Goal: Communication & Community: Answer question/provide support

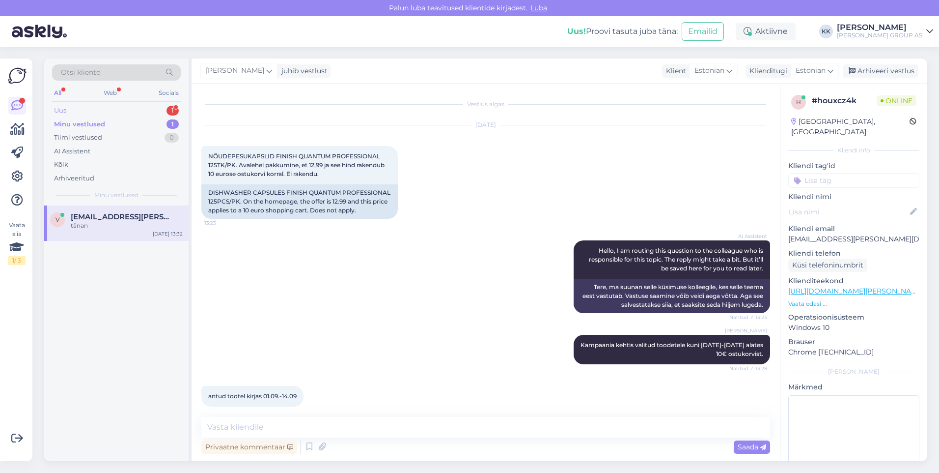
scroll to position [240, 0]
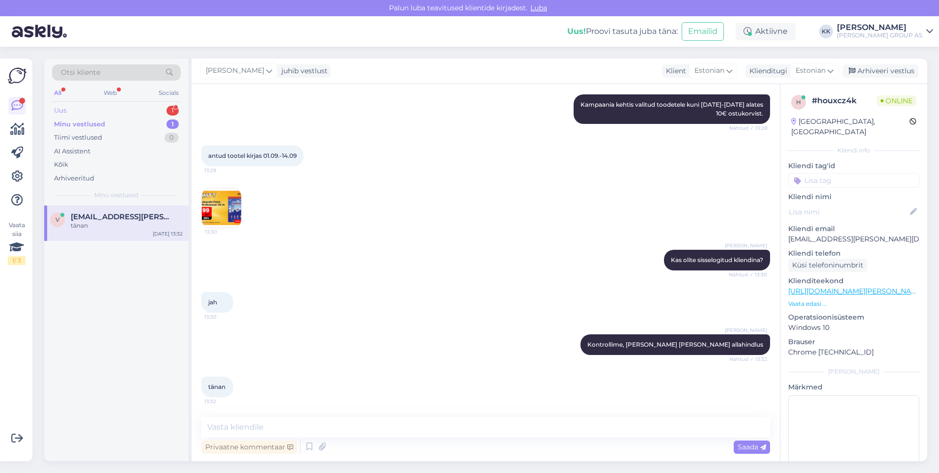
click at [66, 107] on div "Uus" at bounding box center [60, 111] width 12 height 10
click at [120, 226] on div "Hello, I am routing this question to the colleague who is responsible for this …" at bounding box center [127, 230] width 112 height 18
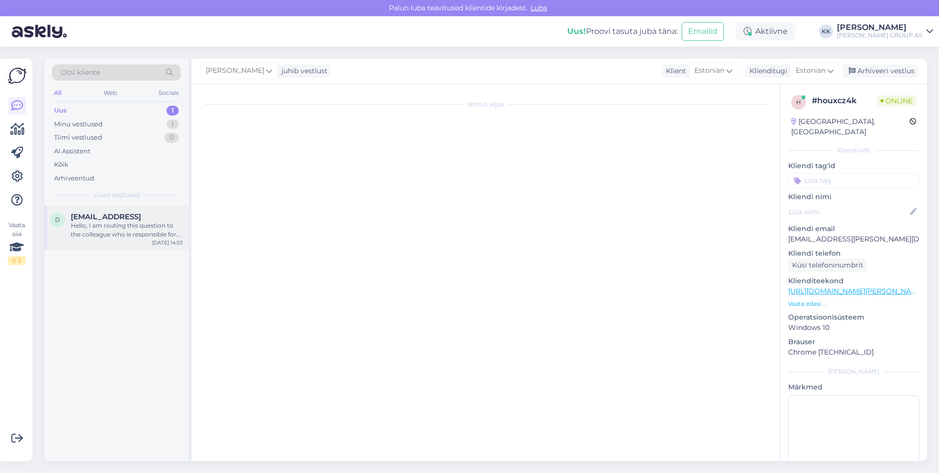
scroll to position [0, 0]
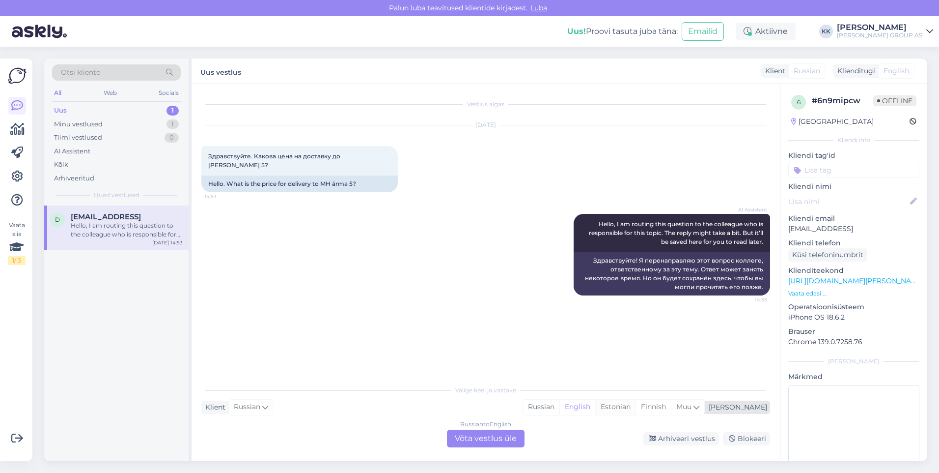
click at [636, 405] on div "Estonian" at bounding box center [615, 406] width 40 height 15
click at [489, 434] on div "Russian to Estonian Võta vestlus üle" at bounding box center [486, 438] width 78 height 18
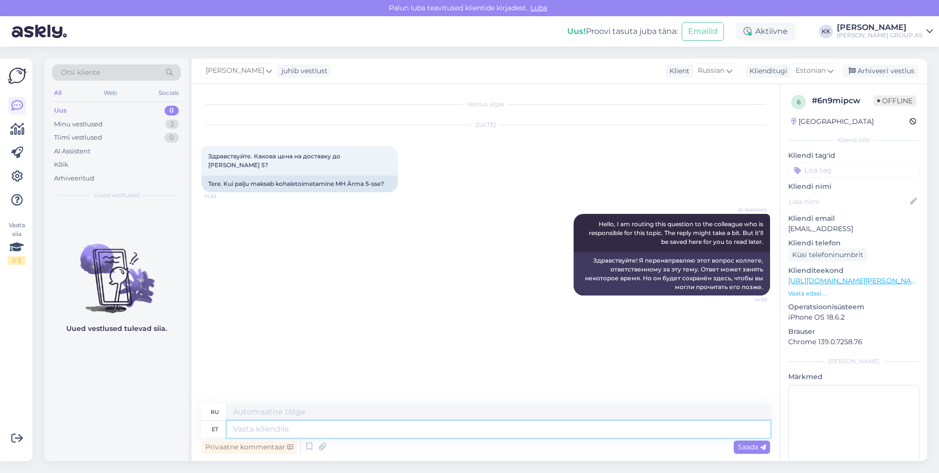
click at [242, 431] on textarea at bounding box center [498, 429] width 543 height 17
type textarea "Transpordi"
type textarea "Транспорт"
type textarea "Transpordihinda"
type textarea "Стоимость транспортировки"
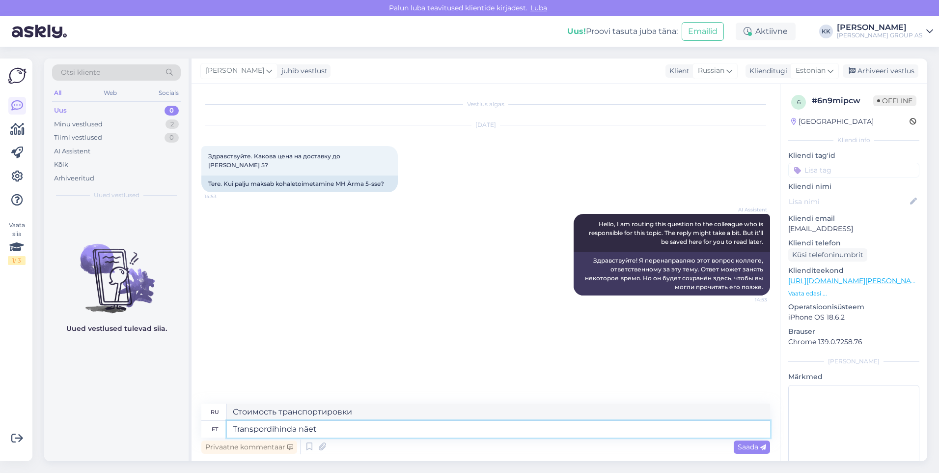
type textarea "Transpordihinda näete"
type textarea "Вы можете увидеть цену доставки."
type textarea "Transpordihinda näete"
type textarea "Вы можете увидеть цену доставки"
type textarea "Transpordihinda näete, k"
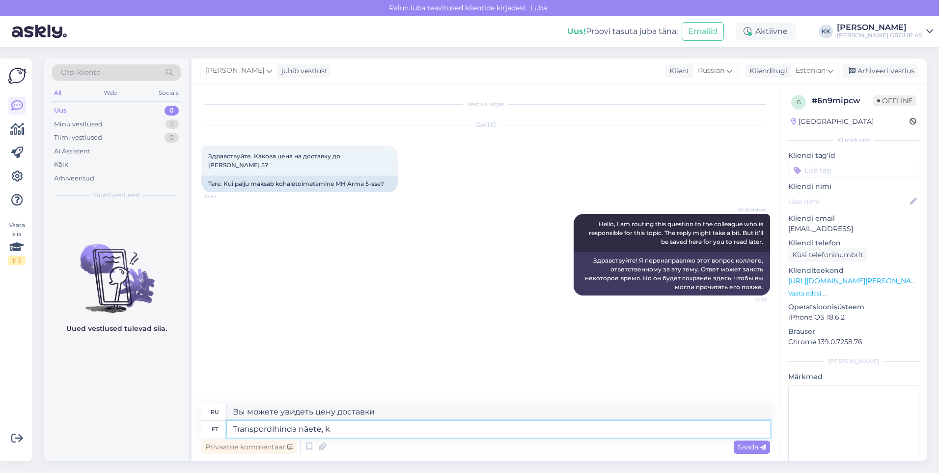
type textarea "Вы можете увидеть цену доставки,"
type textarea "Transpordihinda näete, kui"
type textarea "Вы можете увидеть цену доставки, когда"
type textarea "Transpordihinda näete, kui lisate"
type textarea "Стоимость доставки вы можете увидеть, когда добавите"
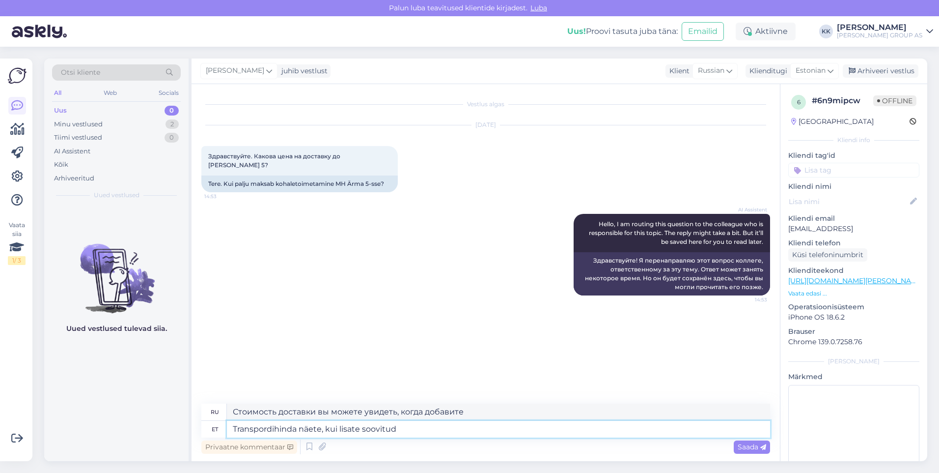
type textarea "Transpordihinda näete, kui lisate soovitud"
type textarea "Вы можете увидеть цену доставки, когда добавите желаемый товар."
type textarea "Transpordihinda näete, kui lisate soovitud koguse"
type textarea "Цену доставки вы увидите после добавления нужного количества товара."
type textarea "Transpordihinda näete, kui lisate soovitud koguse ostukorvi"
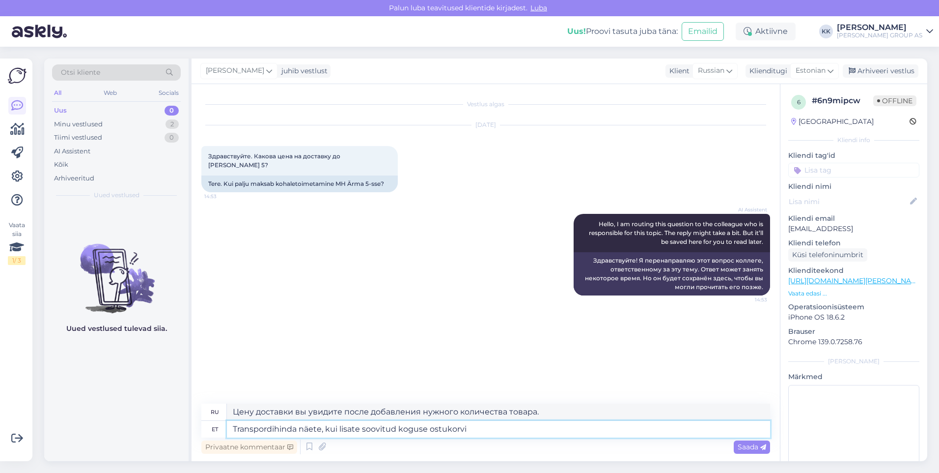
type textarea "Цену доставки вы увидите, когда добавите нужное количество товара в корзину."
type textarea "Transpordihinda näete, kui lisate soovitud koguse ostukorvi ja"
type textarea "Вы можете увидеть цену доставки, когда добавите желаемое количество в корзину и"
type textarea "Transpordihinda näete, kui lisate soovitud koguse ostukorvi [PERSON_NAME]"
type textarea "Вы можете увидеть цену доставки, когда добавите нужное количество в корзину и в…"
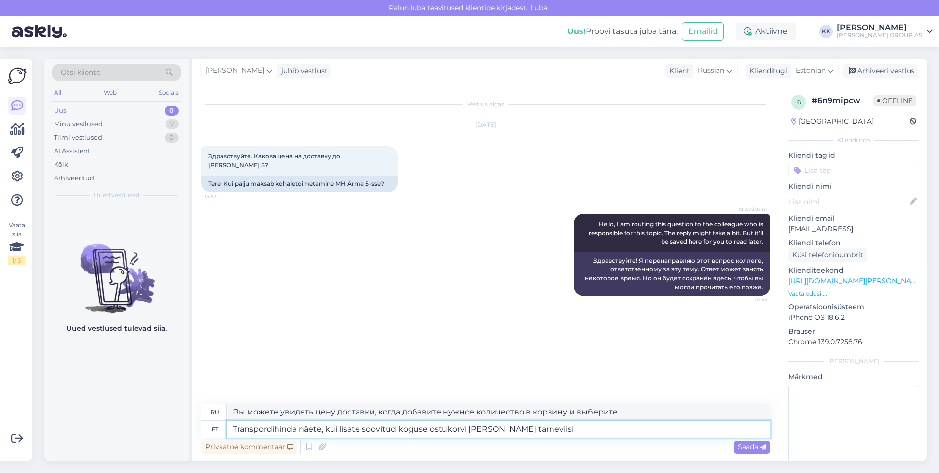
type textarea "Transpordihinda näete, kui lisate soovitud koguse ostukorvi [PERSON_NAME] tarne…"
type textarea "Цену доставки вы увидите, когда добавите необходимое количество товара в корзин…"
type textarea "Transpordihinda näete, kui lisate soovitud koguse ostukorvi [PERSON_NAME] tarne…"
type textarea "Стоимость доставки вы можете увидеть, добавив необходимое количество товаров в …"
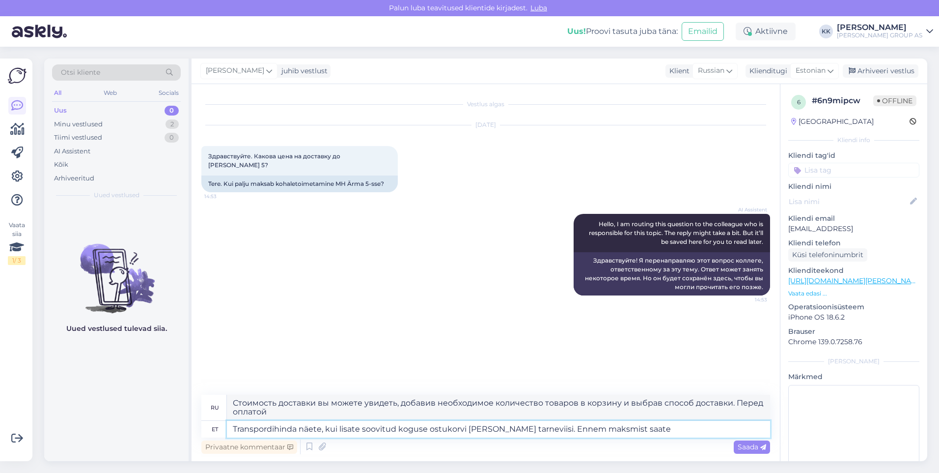
type textarea "Transpordihinda näete, kui lisate soovitud koguse ostukorvi [PERSON_NAME] tarne…"
type textarea "Стоимость доставки вы можете увидеть, добавив необходимое количество товаров в …"
type textarea "Transpordihinda näete, kui lisate soovitud koguse ostukorvi [PERSON_NAME] tarne…"
type textarea "Стоимость доставки вы можете увидеть, добавив необходимое количество товаров в …"
type textarea "Transpordihinda näete, kui lisate soovitud koguse ostukorvi [PERSON_NAME] tarne…"
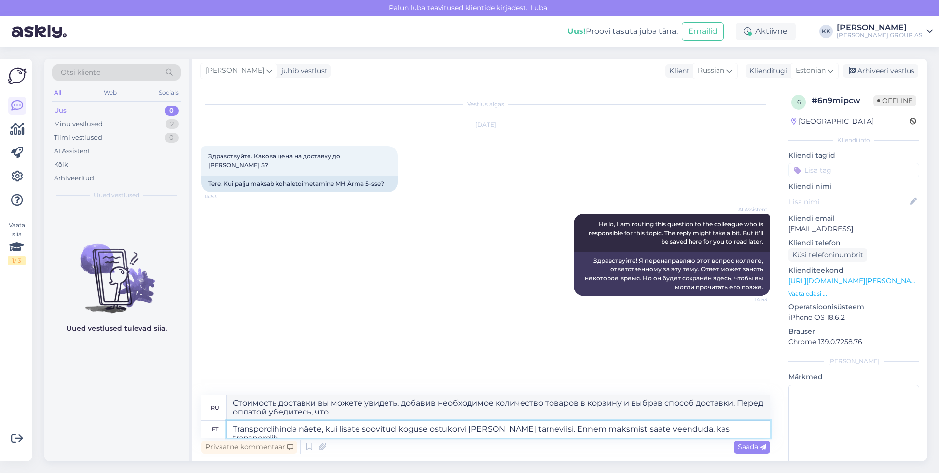
type textarea "Стоимость доставки вы можете увидеть, добавив необходимое количество товаров в …"
type textarea "Transpordihinda näete, kui lisate soovitud koguse ostukorvi [PERSON_NAME] tarne…"
type textarea "Стоимость доставки вы увидите, когда добавите нужное количество товара в корзин…"
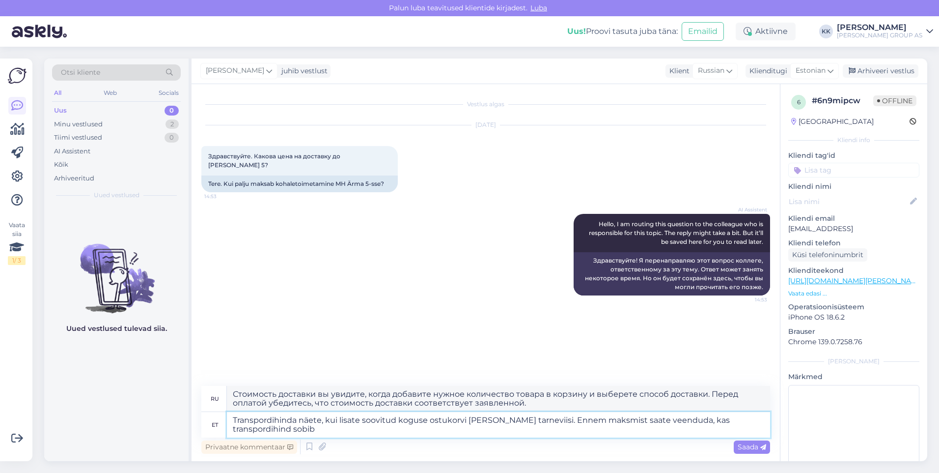
type textarea "Transpordihinda näete, kui lisate soovitud koguse ostukorvi [PERSON_NAME] tarne…"
type textarea "Стоимость доставки вы увидите, когда добавите необходимое количество товаров в …"
type textarea "Transpordihinda näete, kui lisate soovitud koguse ostukorvi [PERSON_NAME] tarne…"
type textarea "Стоимость доставки вы увидите, когда добавите необходимое количество товара в к…"
type textarea "Transpordihinda näete, kui lisate soovitud koguse ostukorvi [PERSON_NAME] tarne…"
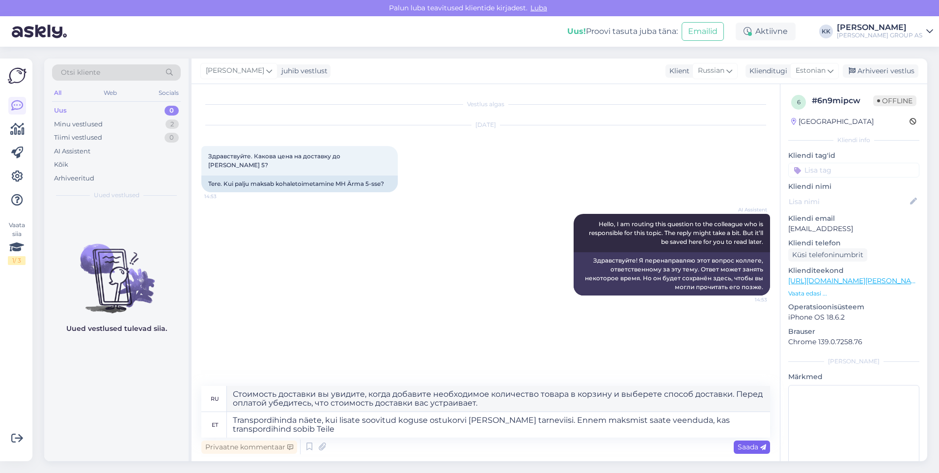
click at [750, 443] on span "Saada" at bounding box center [752, 446] width 28 height 9
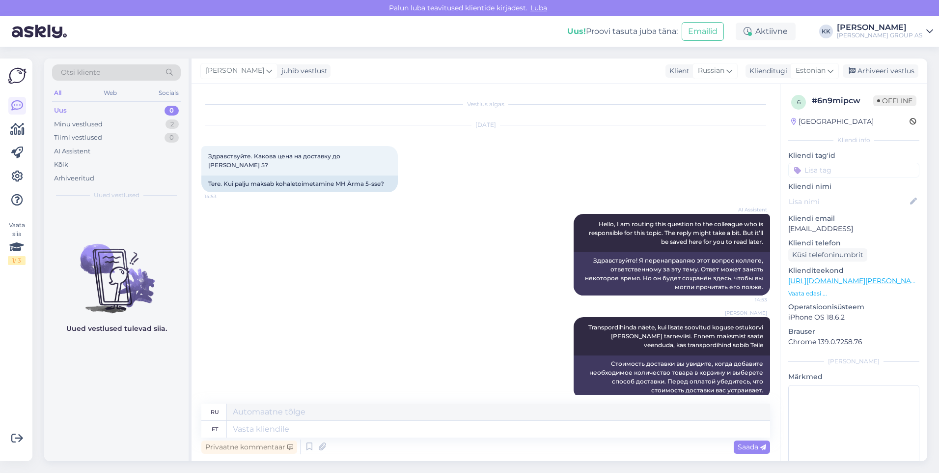
scroll to position [6, 0]
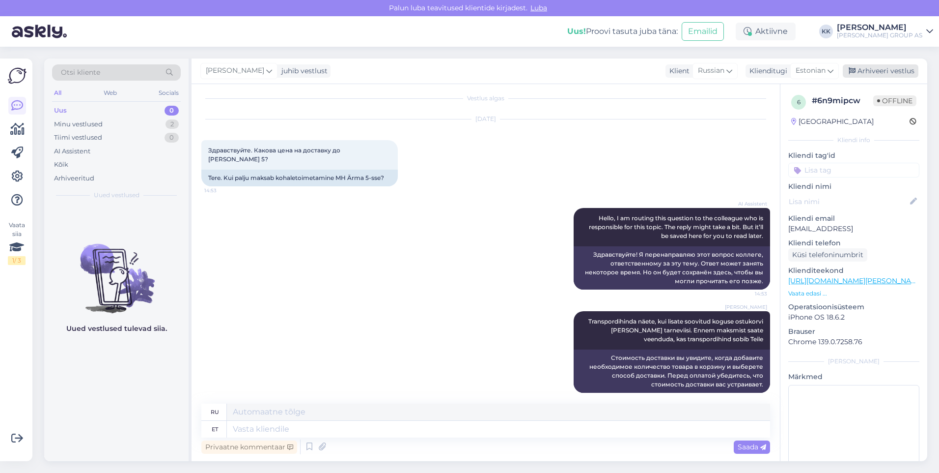
click at [878, 68] on div "Arhiveeri vestlus" at bounding box center [881, 70] width 76 height 13
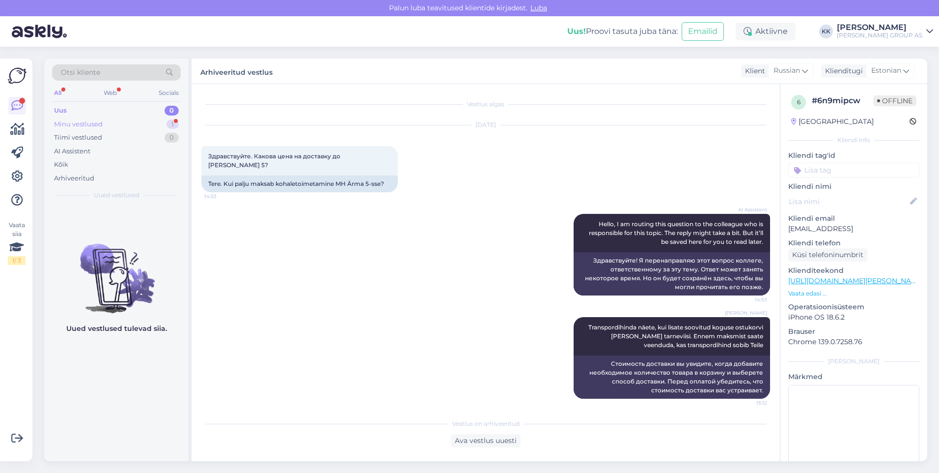
click at [79, 123] on div "Minu vestlused" at bounding box center [78, 124] width 49 height 10
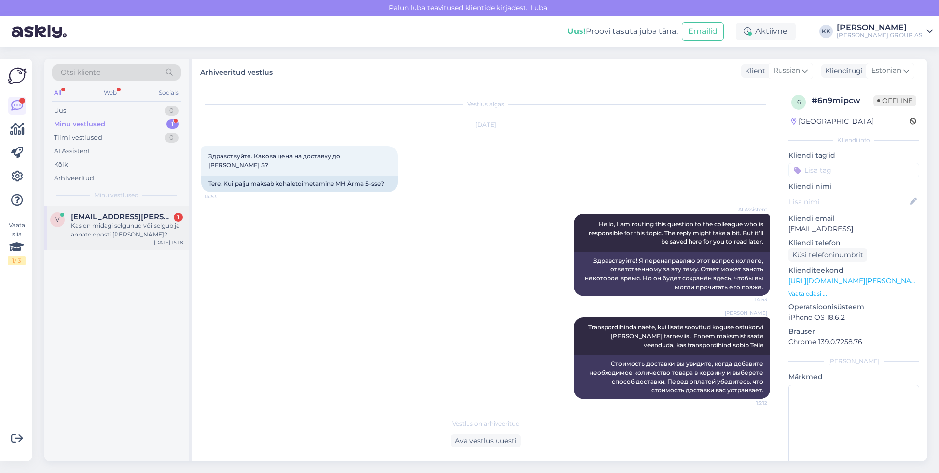
click at [106, 227] on div "Kas on midagi selgunud või selgub ja annate eposti [PERSON_NAME]?" at bounding box center [127, 230] width 112 height 18
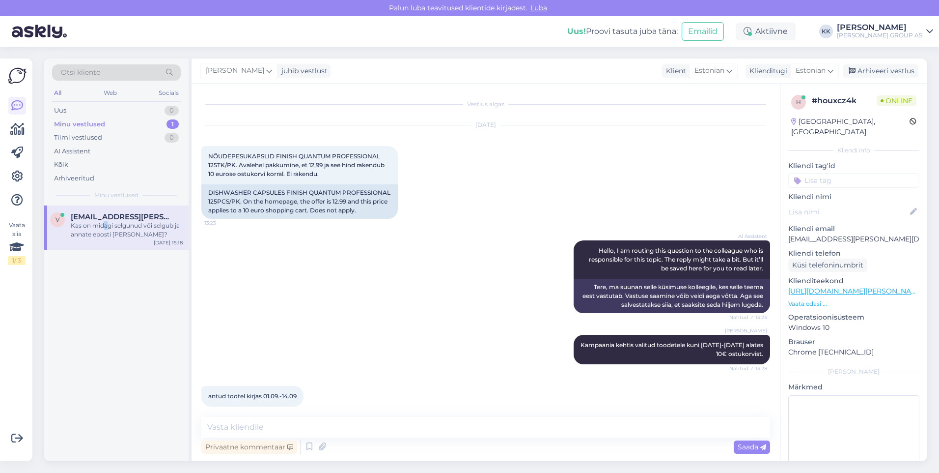
scroll to position [291, 0]
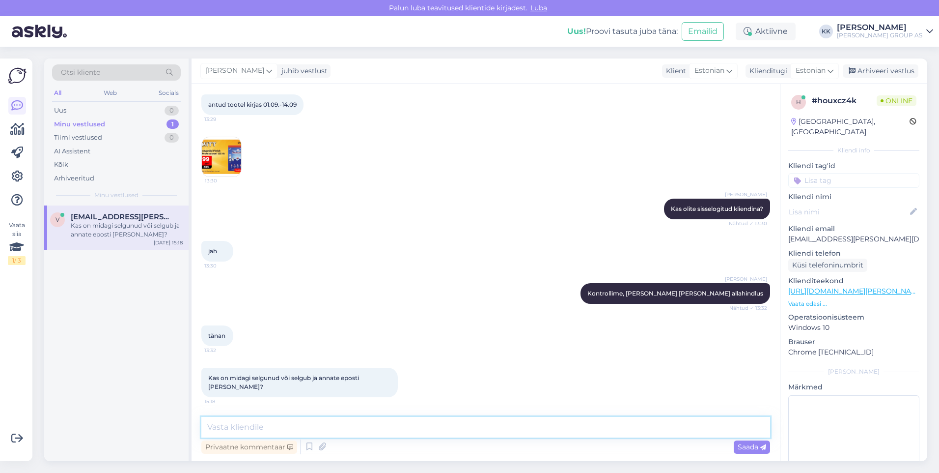
click at [232, 425] on textarea at bounding box center [485, 427] width 569 height 21
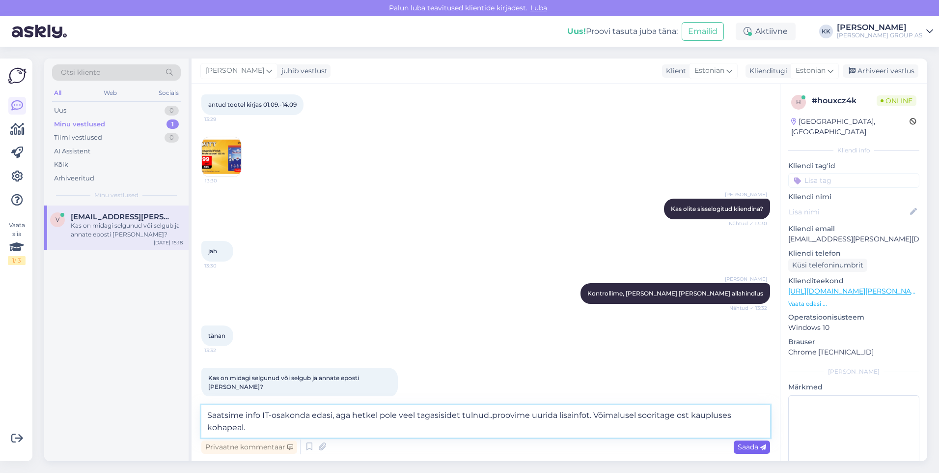
type textarea "Saatsime info IT-osakonda edasi, aga hetkel pole veel tagasisidet tulnud..proov…"
click at [746, 446] on span "Saada" at bounding box center [752, 446] width 28 height 9
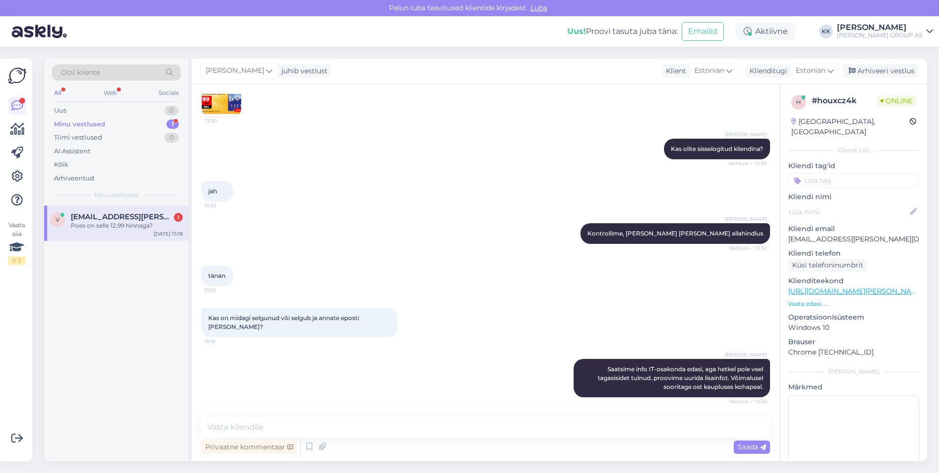
scroll to position [394, 0]
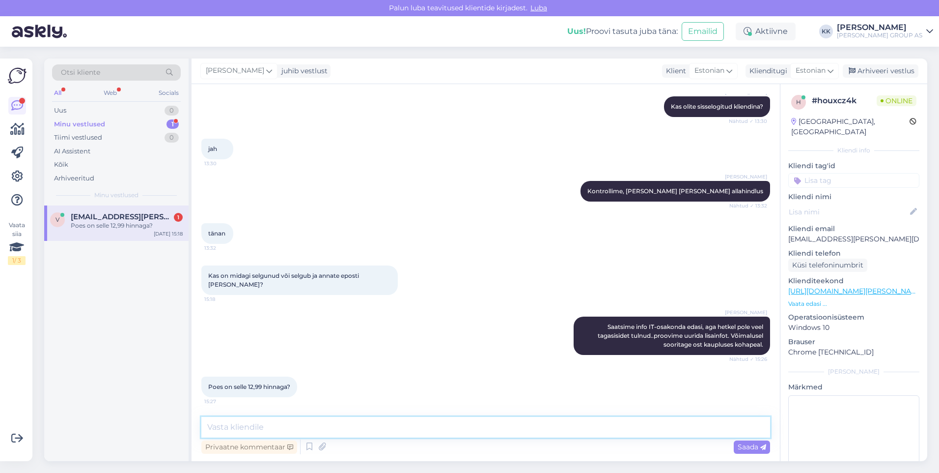
click at [241, 431] on textarea at bounding box center [485, 427] width 569 height 21
type textarea "jaa, see on Nädalahitt kampaaniatoode"
click at [744, 446] on span "Saada" at bounding box center [752, 446] width 28 height 9
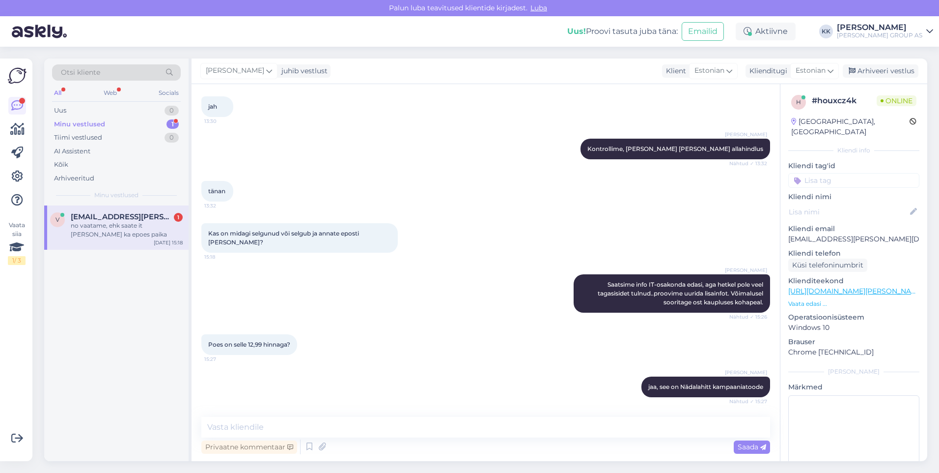
scroll to position [478, 0]
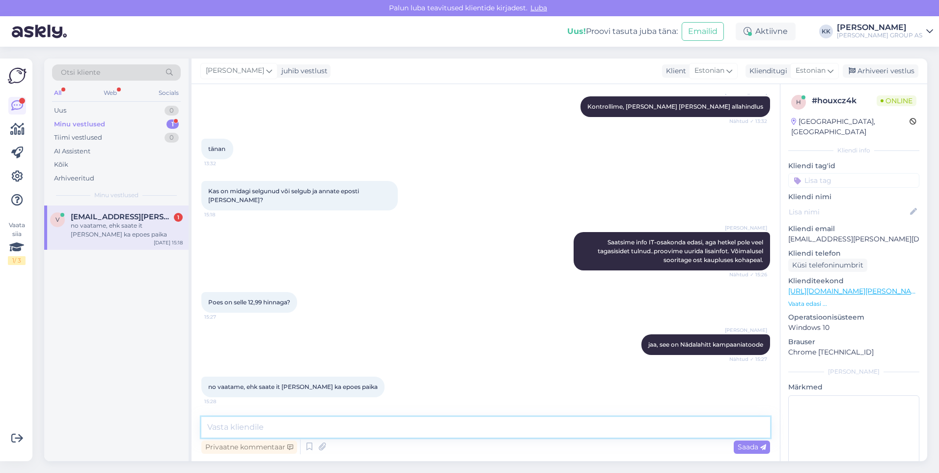
click at [224, 428] on textarea at bounding box center [485, 427] width 569 height 21
type textarea "Loodame jaa :)"
click at [744, 446] on span "Saada" at bounding box center [752, 446] width 28 height 9
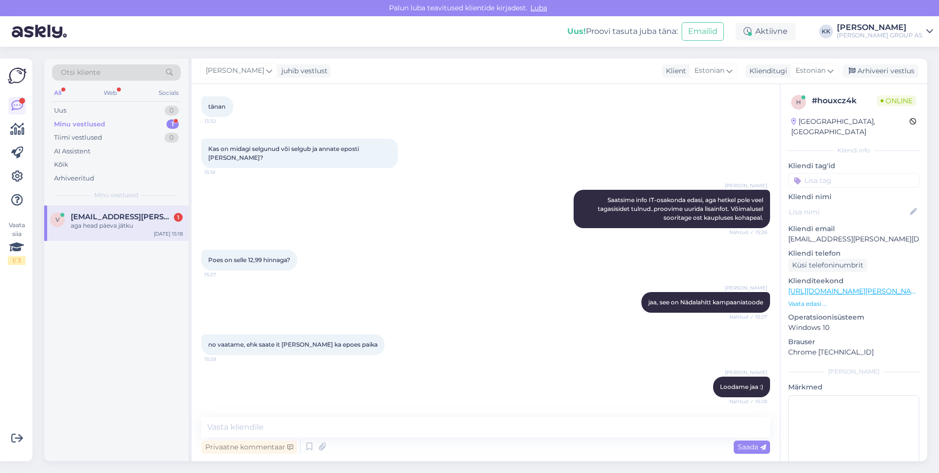
scroll to position [563, 0]
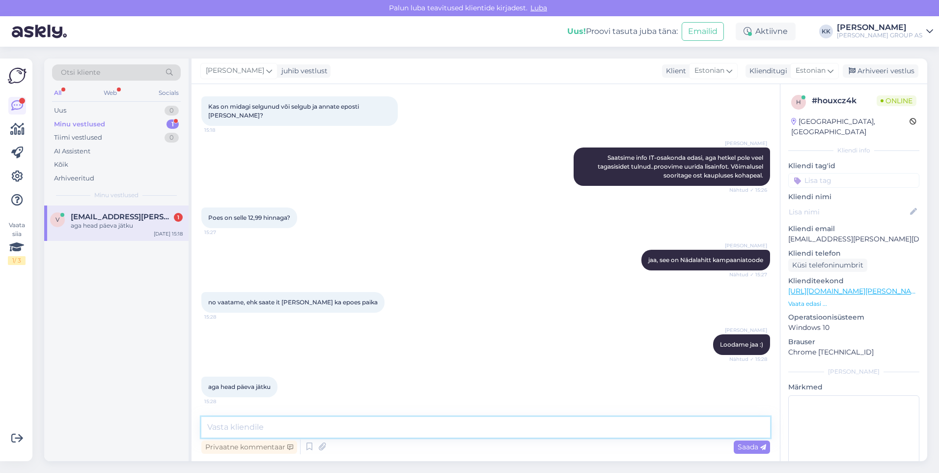
click at [227, 423] on textarea at bounding box center [485, 427] width 569 height 21
click at [239, 426] on textarea "Aitäh! teile samuti kena päeva jätku!" at bounding box center [485, 427] width 569 height 21
click at [236, 426] on textarea "Aitäh! teile samuti kena päeva jätku!" at bounding box center [485, 427] width 569 height 21
click at [362, 426] on textarea "Aitäh! Teile samuti kena päeva jätku!" at bounding box center [485, 427] width 569 height 21
type textarea "Aitäh! Teile samuti kena päeva jätku!"
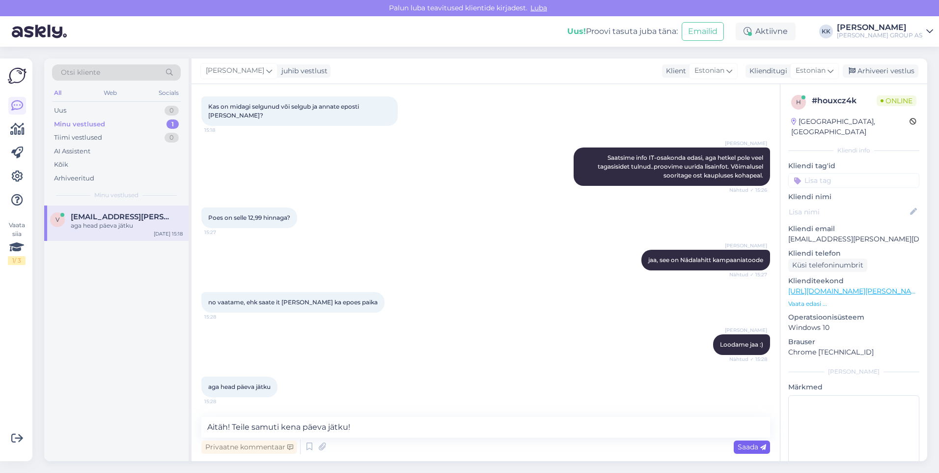
click at [746, 445] on span "Saada" at bounding box center [752, 446] width 28 height 9
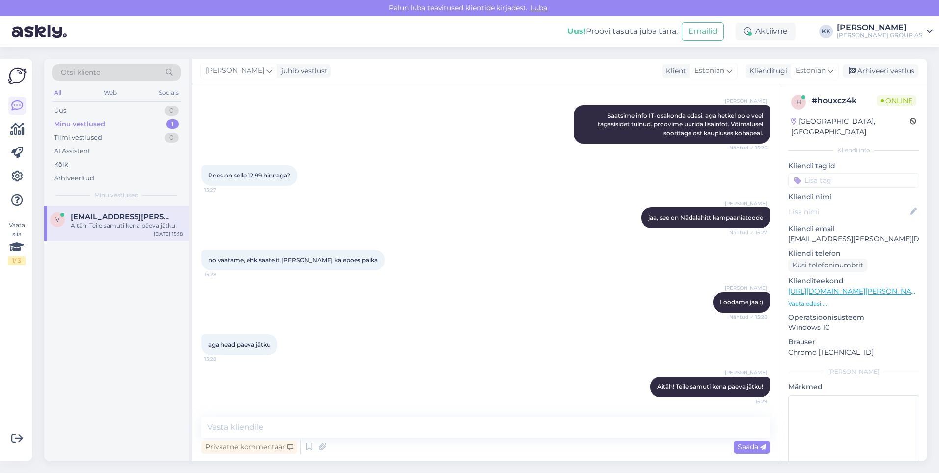
click at [845, 286] on link "[URL][DOMAIN_NAME][PERSON_NAME]" at bounding box center [856, 290] width 136 height 9
